Goal: Task Accomplishment & Management: Complete application form

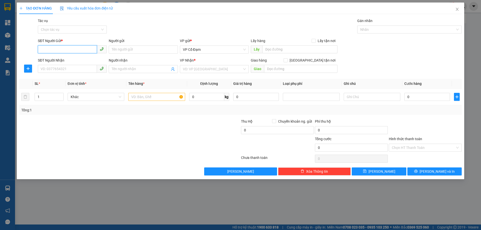
paste input "0346746001"
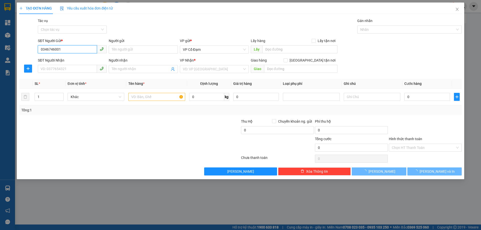
type input "0346746001"
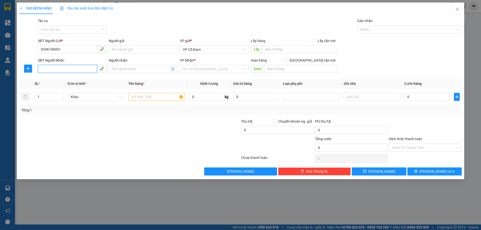
click at [89, 68] on input "SĐT Người Nhận" at bounding box center [67, 69] width 59 height 8
paste input "0789968567"
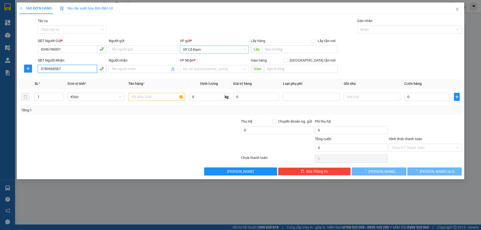
click at [211, 51] on span "VP Cổ Đạm" at bounding box center [214, 50] width 63 height 8
type input "0789968567"
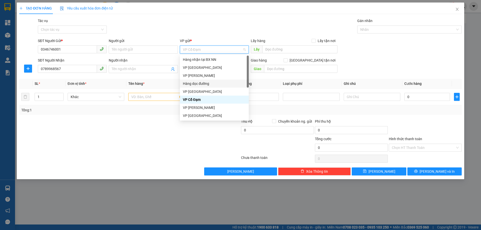
click at [196, 83] on div "Hàng dọc đường" at bounding box center [214, 84] width 63 height 6
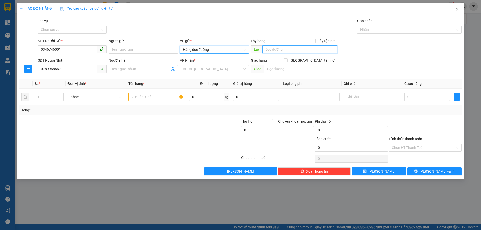
click at [273, 49] on input "text" at bounding box center [299, 49] width 75 height 8
type input "V"
type input "BIG C THANH HÓA"
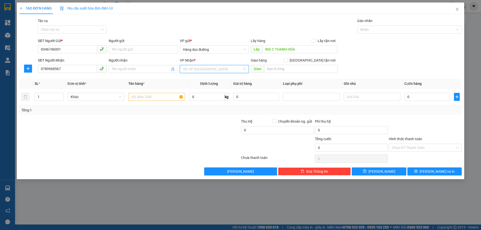
click at [231, 71] on input "search" at bounding box center [212, 69] width 59 height 8
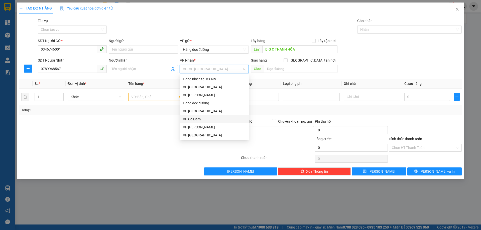
click at [196, 117] on div "VP Cổ Đạm" at bounding box center [214, 120] width 63 height 6
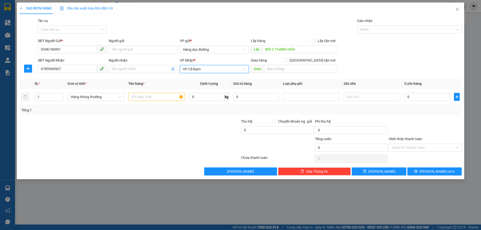
drag, startPoint x: 294, startPoint y: 63, endPoint x: 294, endPoint y: 77, distance: 13.8
click at [294, 74] on div "Giao hàng [GEOGRAPHIC_DATA] tận nơi [GEOGRAPHIC_DATA]" at bounding box center [294, 67] width 87 height 18
click at [292, 72] on div "Giao hàng [GEOGRAPHIC_DATA] tận nơi [GEOGRAPHIC_DATA]" at bounding box center [294, 67] width 87 height 18
click at [292, 72] on input "text" at bounding box center [300, 69] width 73 height 8
type input "BÌNH LỘC"
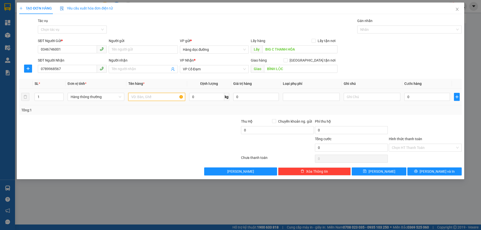
click at [143, 97] on input "text" at bounding box center [156, 97] width 57 height 8
type input "1 XE MÁY VISION"
click at [379, 171] on button "[PERSON_NAME]" at bounding box center [379, 172] width 54 height 8
